Goal: Transaction & Acquisition: Obtain resource

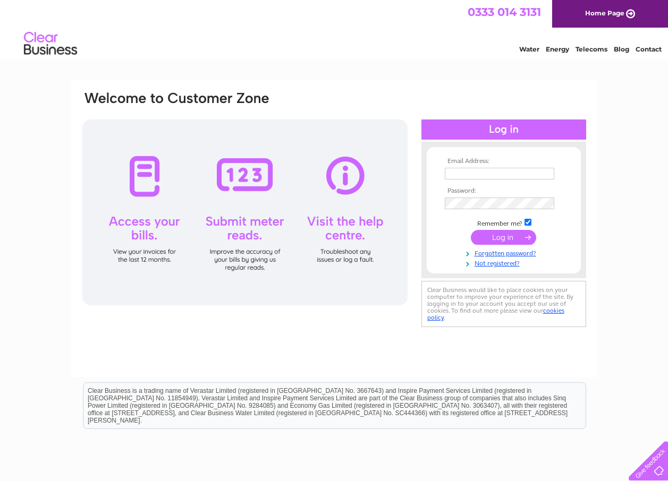
type input "helen@whbsutherland.co.uk"
click at [501, 237] on input "submit" at bounding box center [503, 237] width 65 height 15
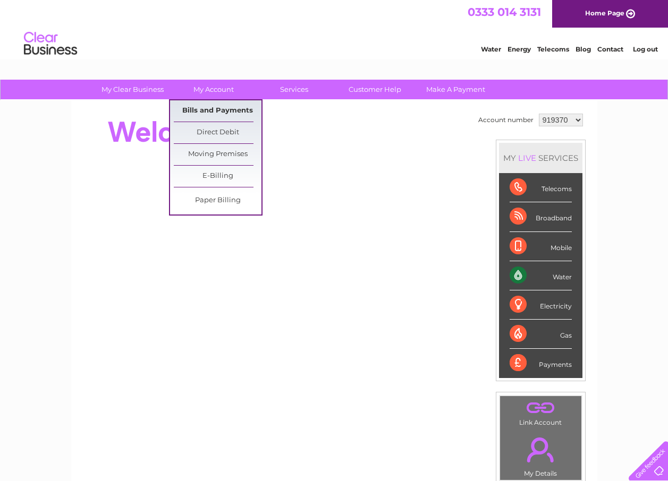
click at [225, 112] on link "Bills and Payments" at bounding box center [218, 110] width 88 height 21
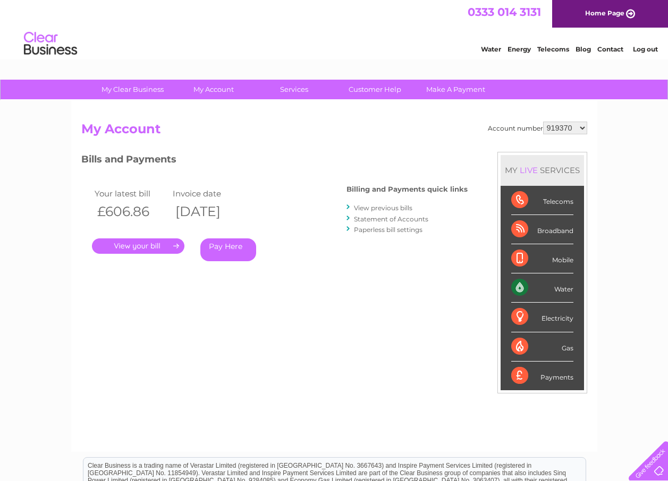
click at [150, 247] on link "." at bounding box center [138, 246] width 92 height 15
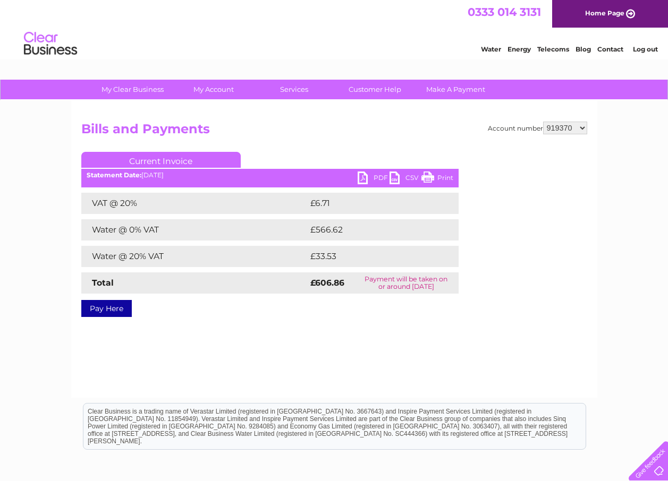
click at [375, 176] on link "PDF" at bounding box center [374, 179] width 32 height 15
click at [580, 128] on select "919370 925580 1148839" at bounding box center [565, 128] width 44 height 13
select select "925580"
click at [543, 122] on select "919370 925580 1148839" at bounding box center [565, 128] width 44 height 13
click at [380, 172] on ul "Current Invoice" at bounding box center [269, 162] width 377 height 20
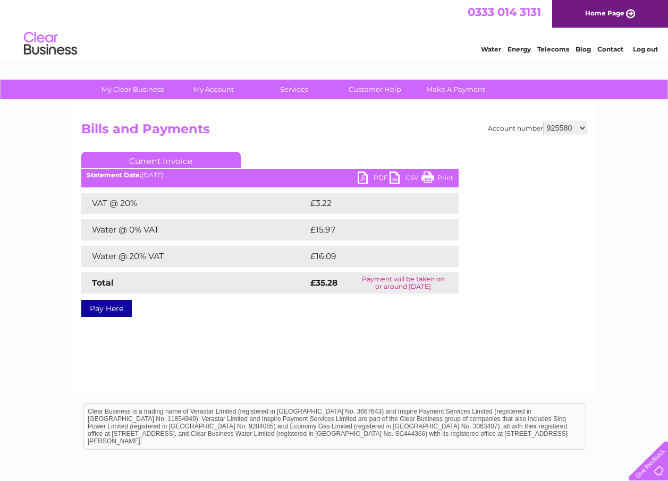
click at [379, 179] on link "PDF" at bounding box center [374, 179] width 32 height 15
